Goal: Check status: Check status

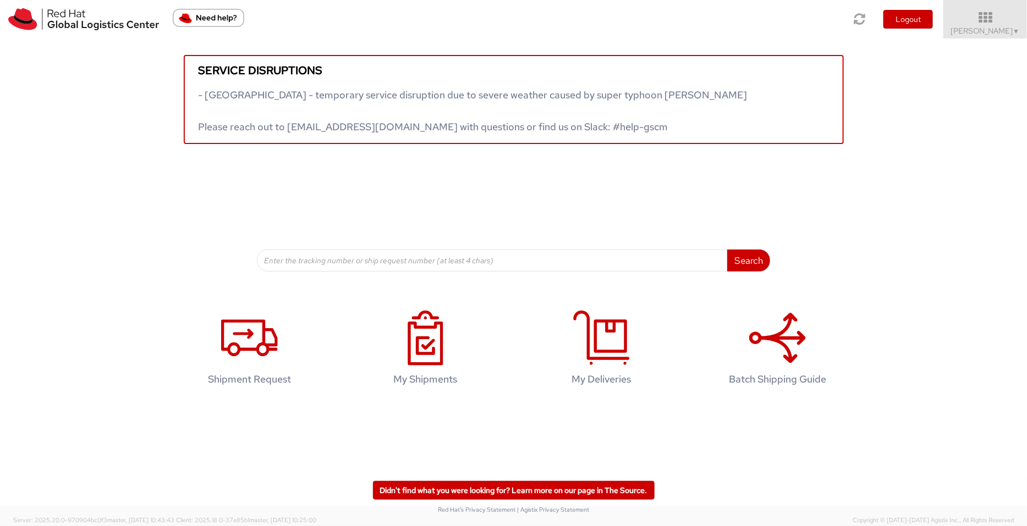
click at [990, 28] on span "Pallav Sen Gupta ▼" at bounding box center [985, 31] width 69 height 10
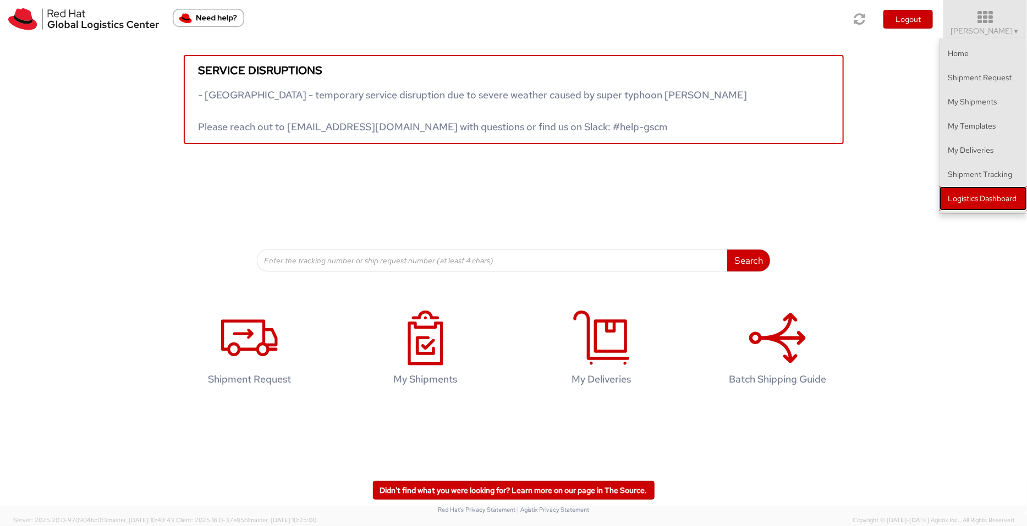
click at [985, 198] on link "Logistics Dashboard" at bounding box center [983, 198] width 87 height 24
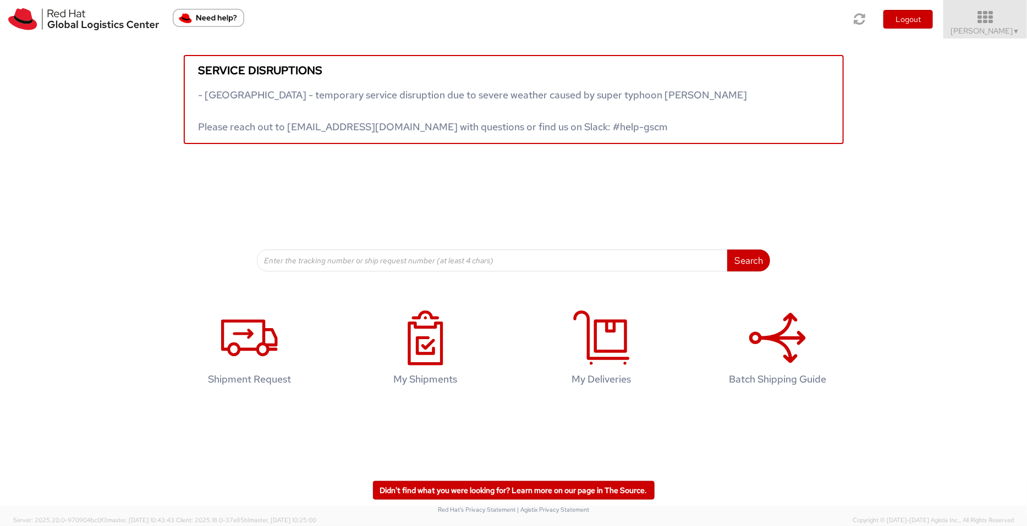
click at [984, 29] on span "Pallav Sen Gupta ▼" at bounding box center [985, 31] width 69 height 10
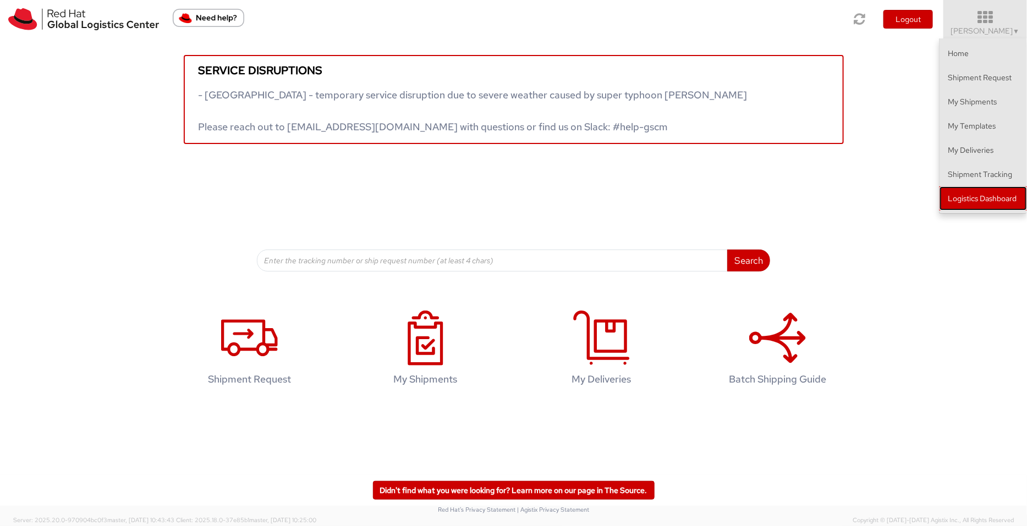
click at [986, 205] on link "Logistics Dashboard" at bounding box center [983, 198] width 87 height 24
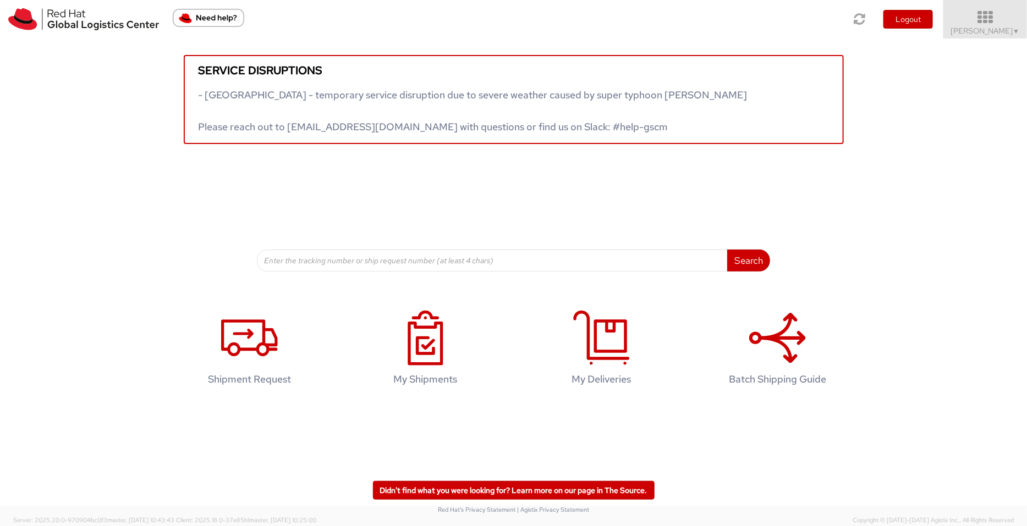
click at [821, 27] on span "Pallav Sen Gupta ▼" at bounding box center [985, 31] width 69 height 10
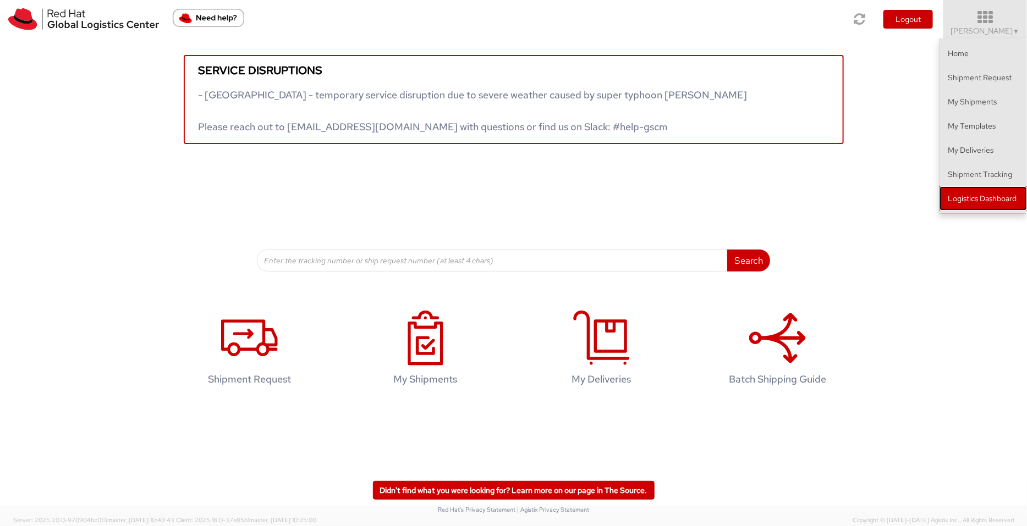
click at [821, 189] on link "Logistics Dashboard" at bounding box center [983, 198] width 87 height 24
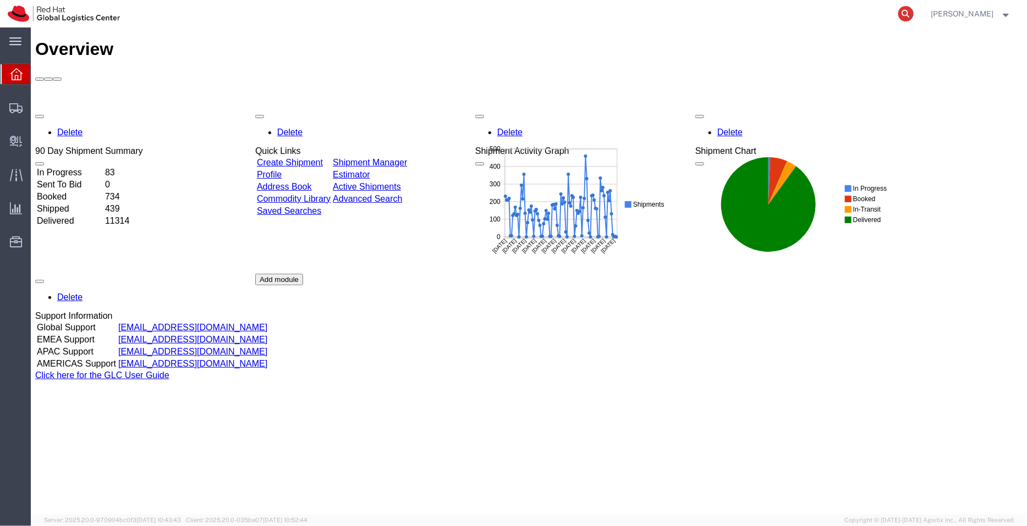
click at [907, 15] on icon at bounding box center [905, 13] width 15 height 15
paste input "393747590873"
type input "393747590873"
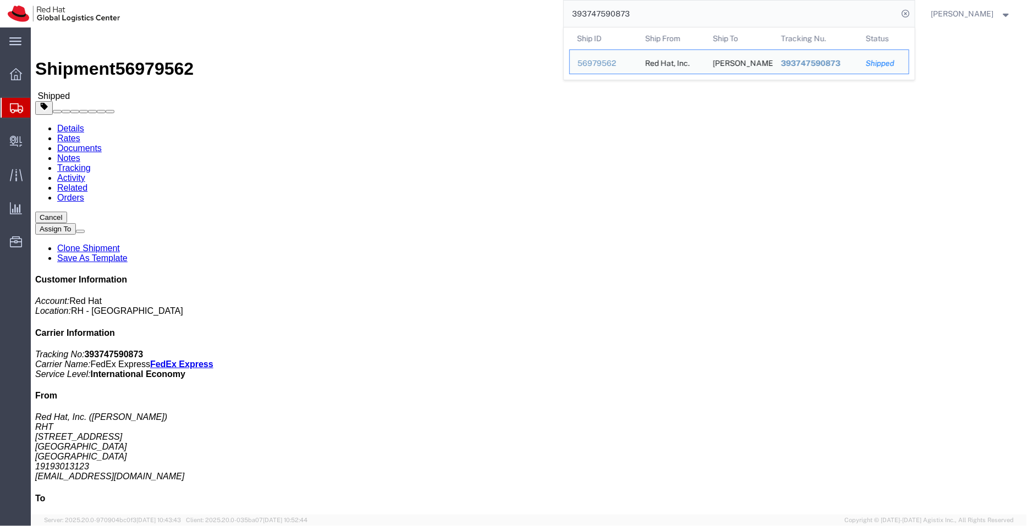
click at [0, 0] on span "Shipment Manager" at bounding box center [0, 0] width 0 height 0
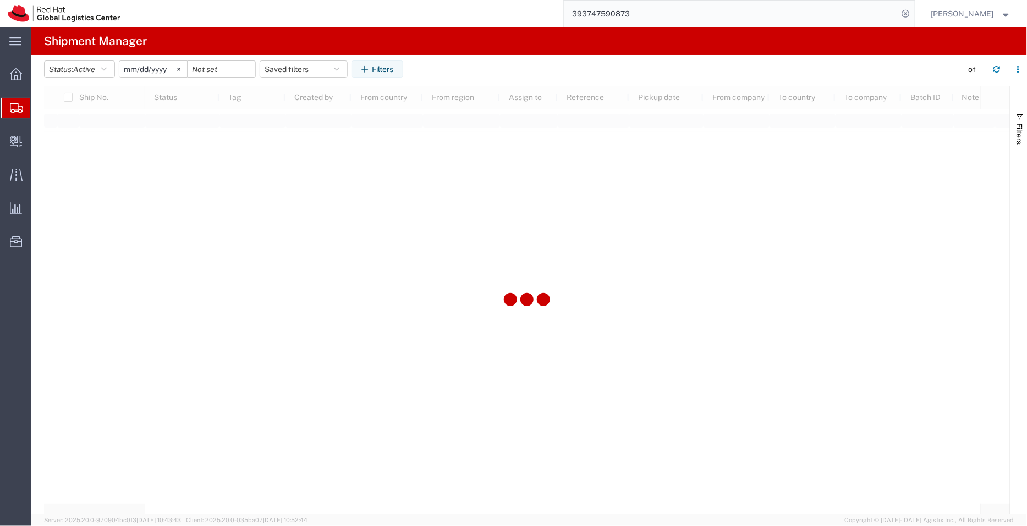
type input "[DATE]"
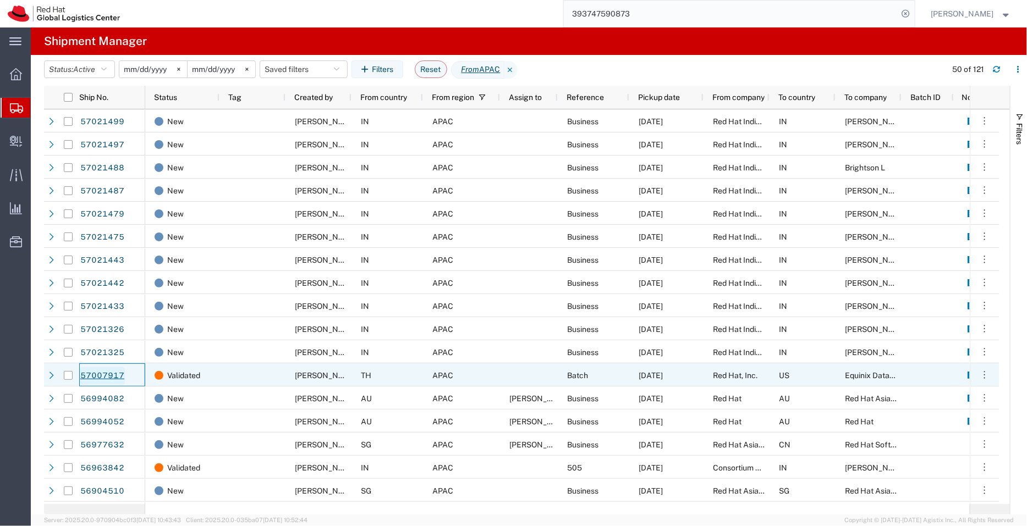
click at [105, 374] on link "57007917" at bounding box center [102, 376] width 45 height 18
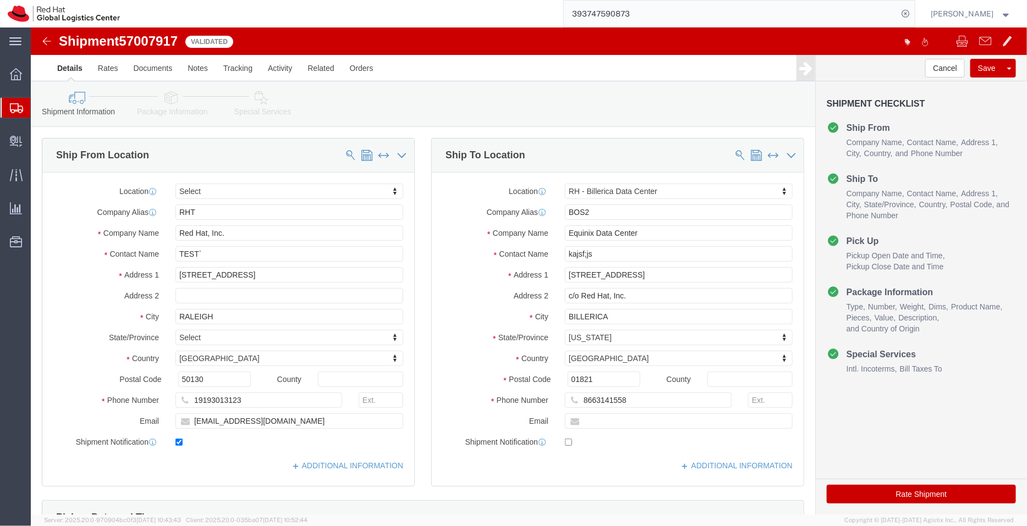
select select
select select "47771"
click link "Package Information"
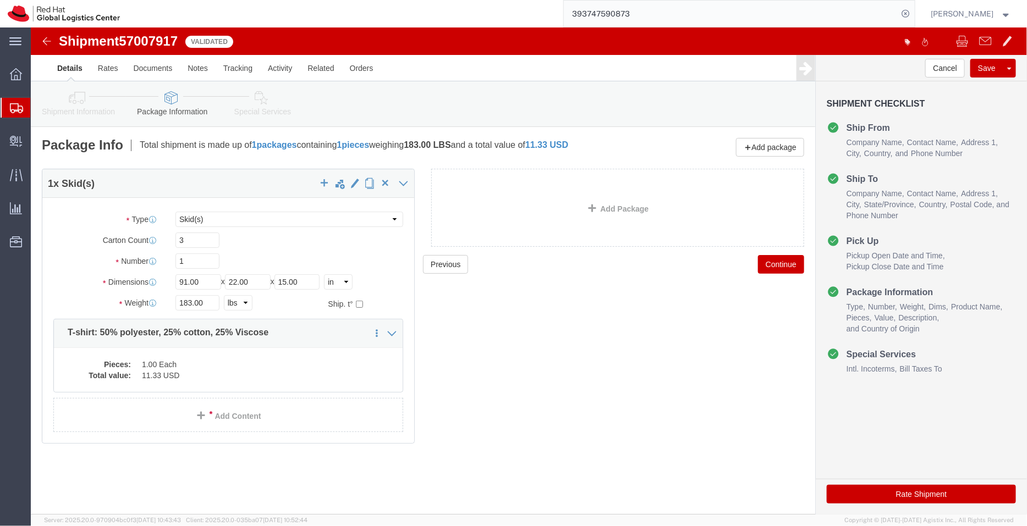
click icon
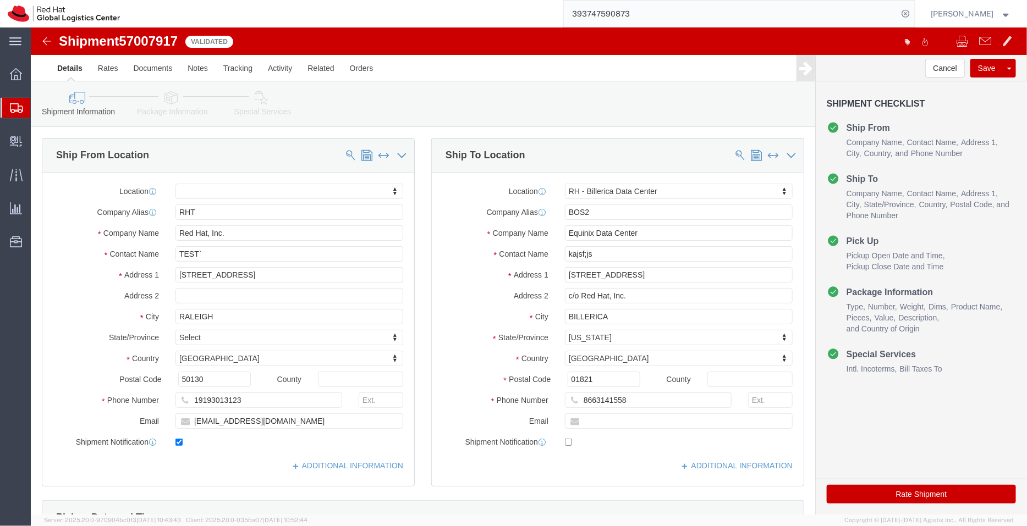
click icon
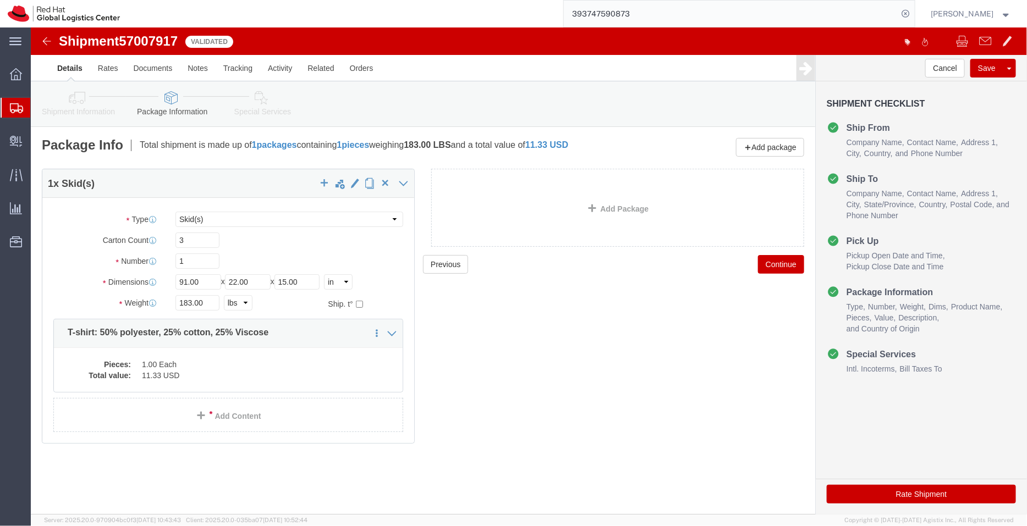
click icon
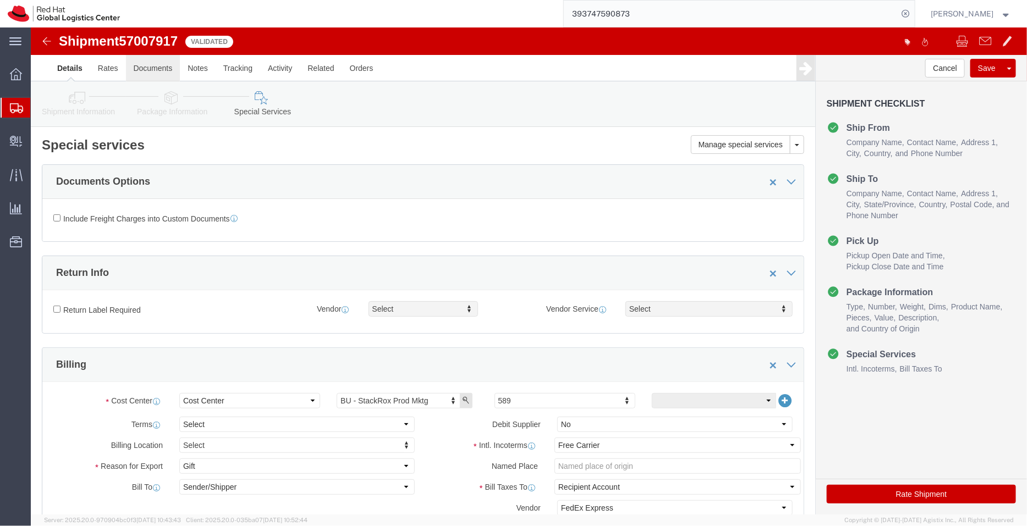
click link "Documents"
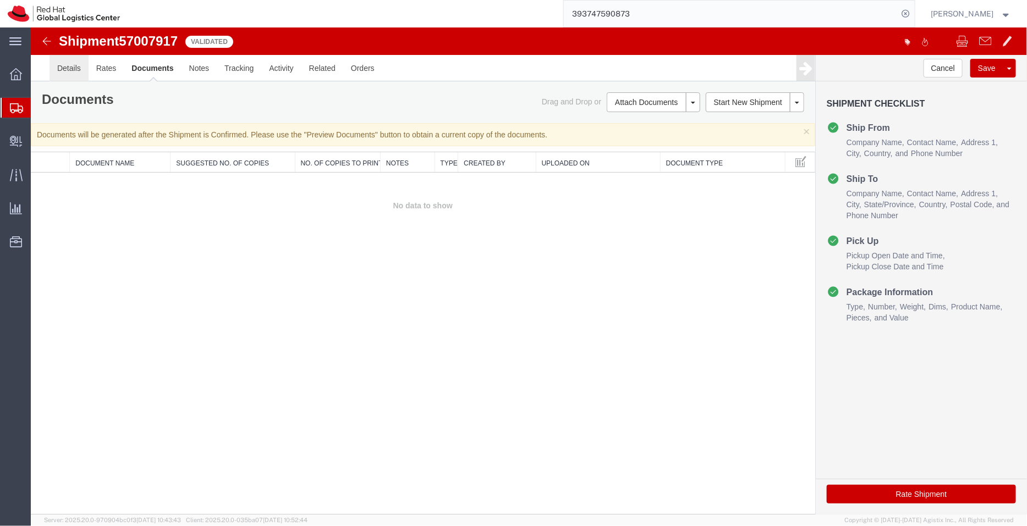
click at [75, 78] on link "Details" at bounding box center [68, 67] width 39 height 26
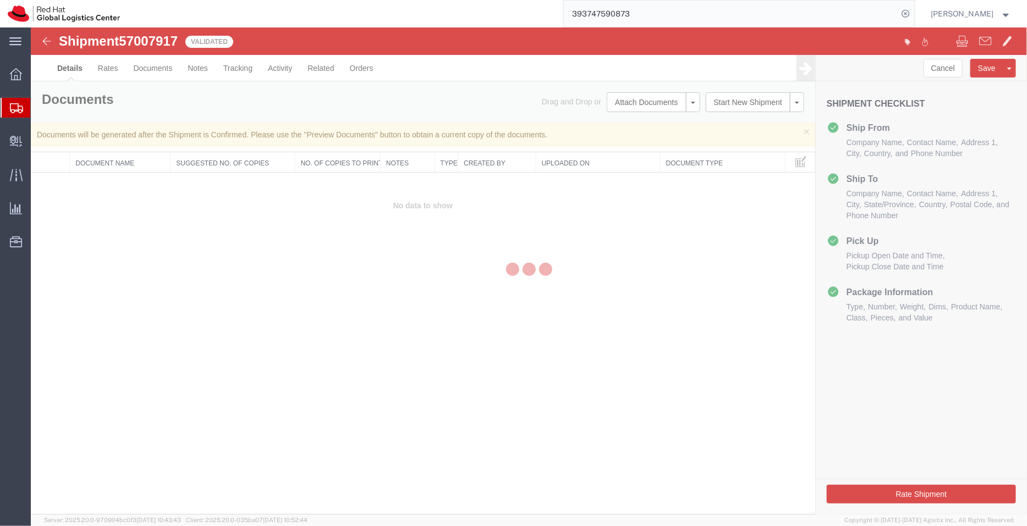
select select "47771"
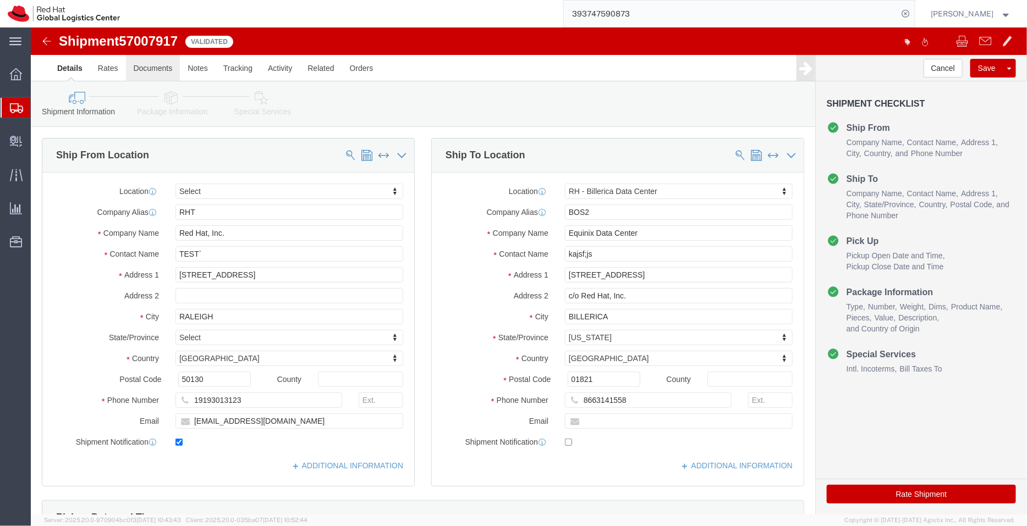
click link "Documents"
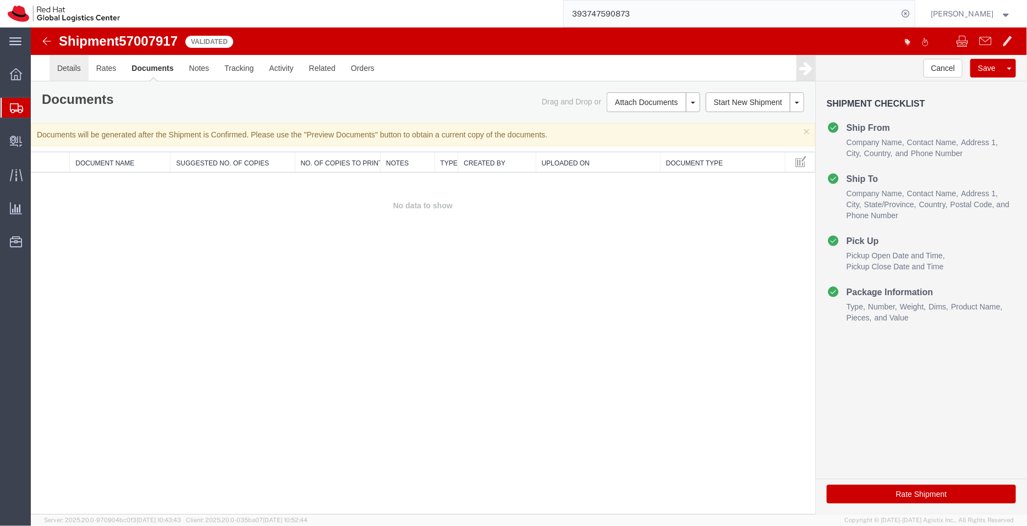
click at [79, 68] on link "Details" at bounding box center [68, 67] width 39 height 26
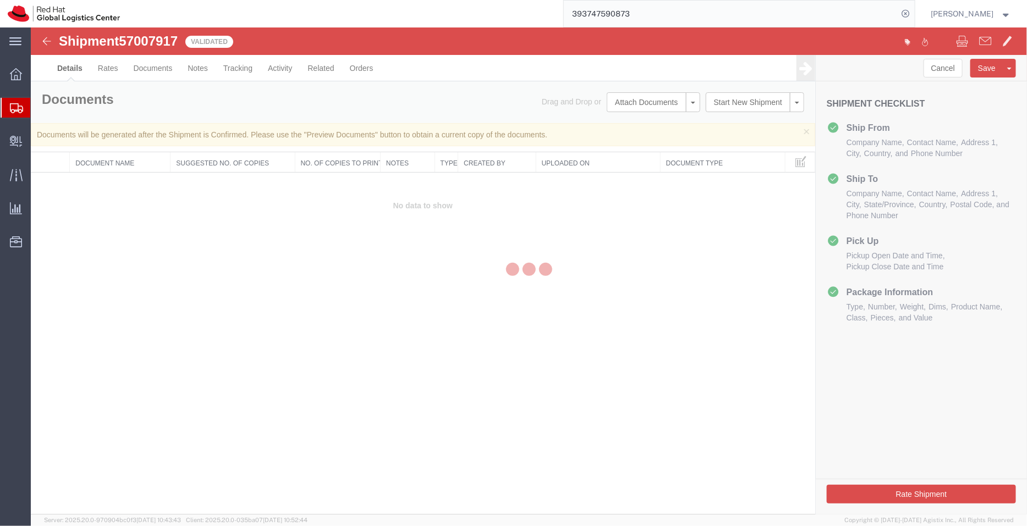
select select "47771"
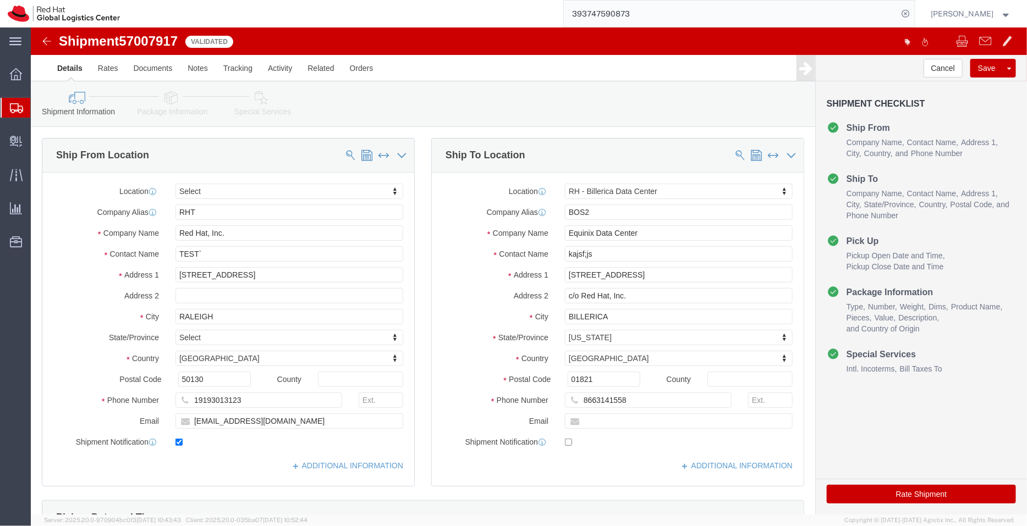
click icon
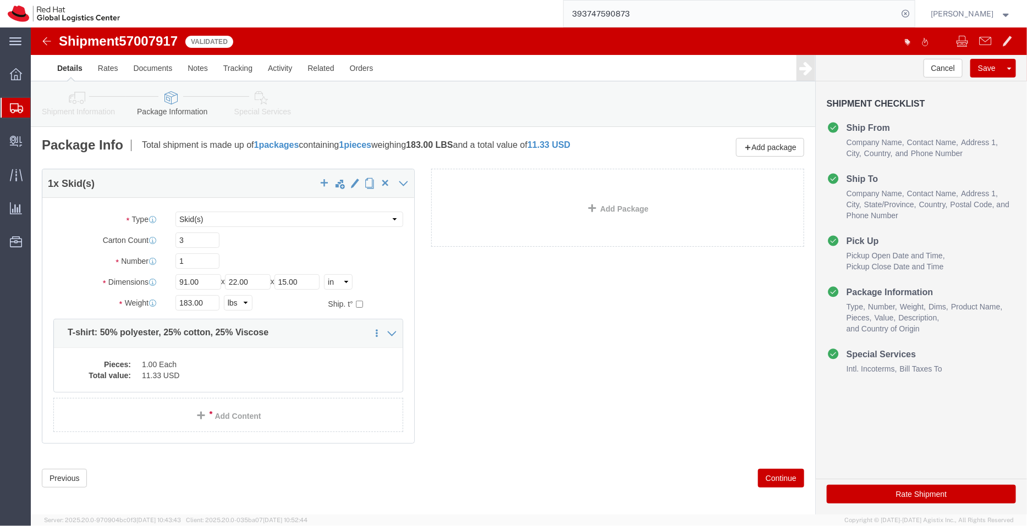
click icon
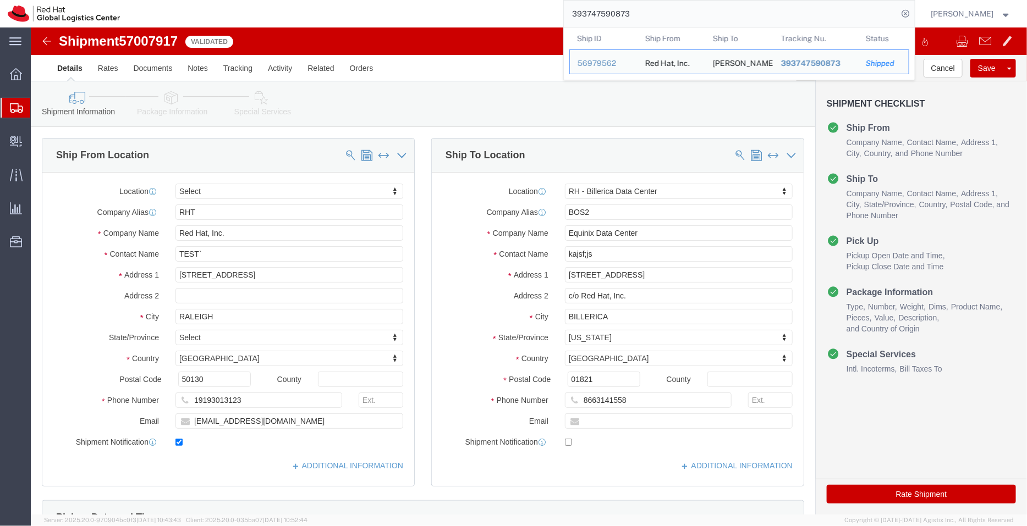
drag, startPoint x: 641, startPoint y: 15, endPoint x: 515, endPoint y: 21, distance: 126.1
click at [515, 21] on div "393747590873 Ship ID Ship From Ship To Tracking Nu. Status Ship ID 56979562 Shi…" at bounding box center [521, 14] width 787 height 28
paste input "81248741"
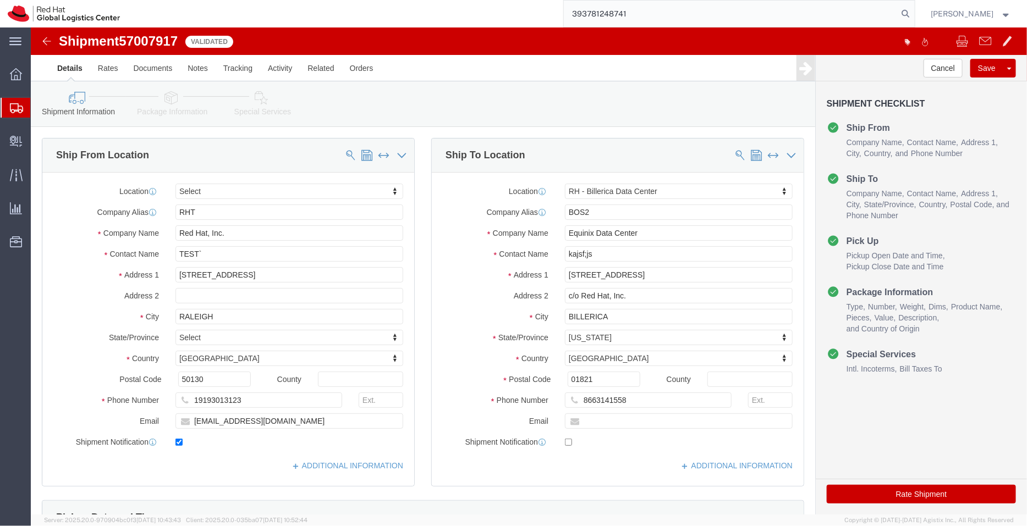
type input "393781248741"
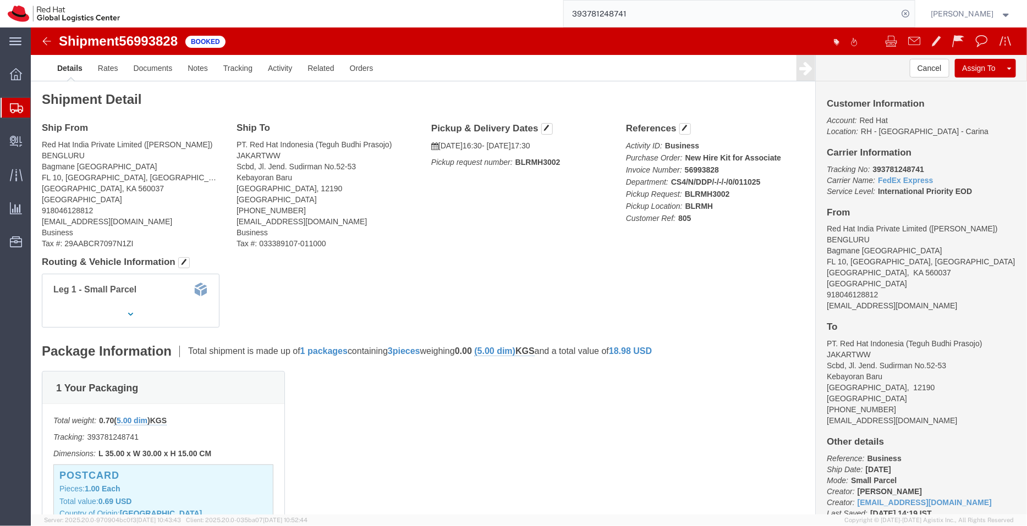
click div "Ship From Red Hat India Private Limited ([PERSON_NAME]) BENGLURU Bagmane [GEOGR…"
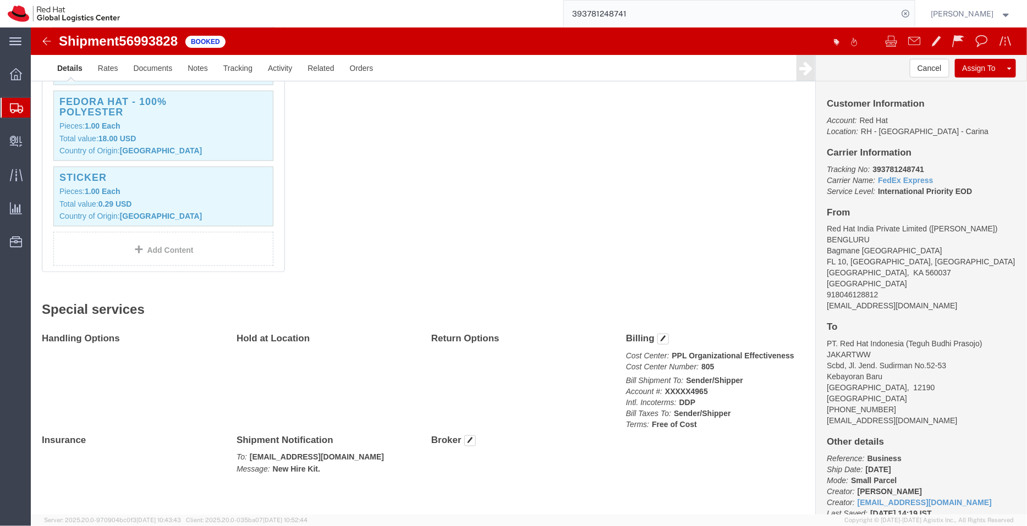
scroll to position [444, 0]
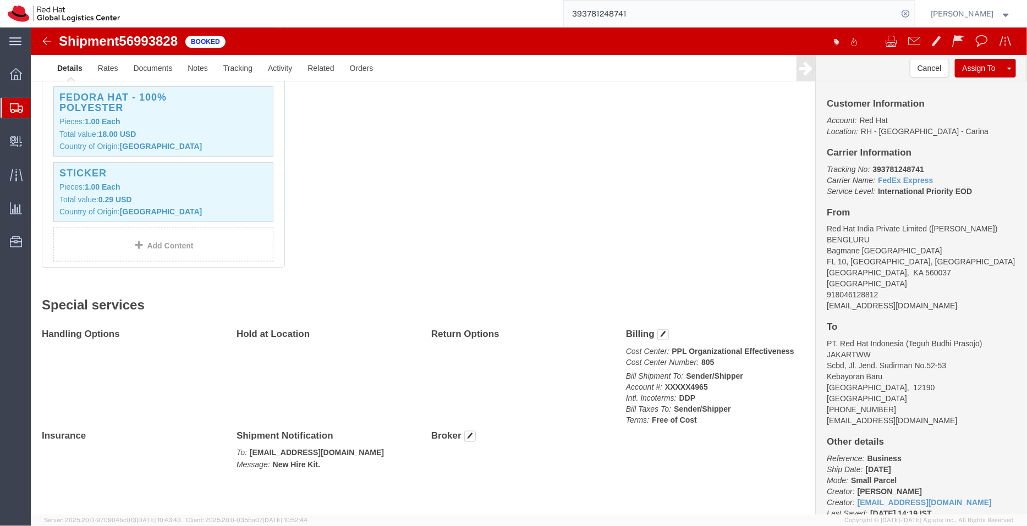
click div "1 Your Packaging Total weight: 0.70 ( 5.00 dim ) KGS Tracking: 393781248741 Dim…"
click link "Documents"
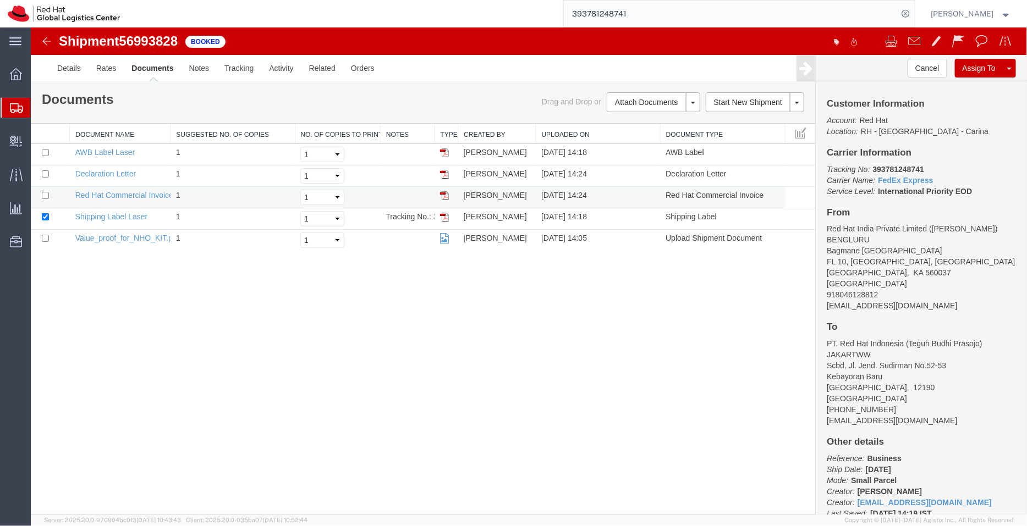
click at [446, 193] on img at bounding box center [444, 195] width 9 height 9
